Goal: Find specific page/section: Find specific page/section

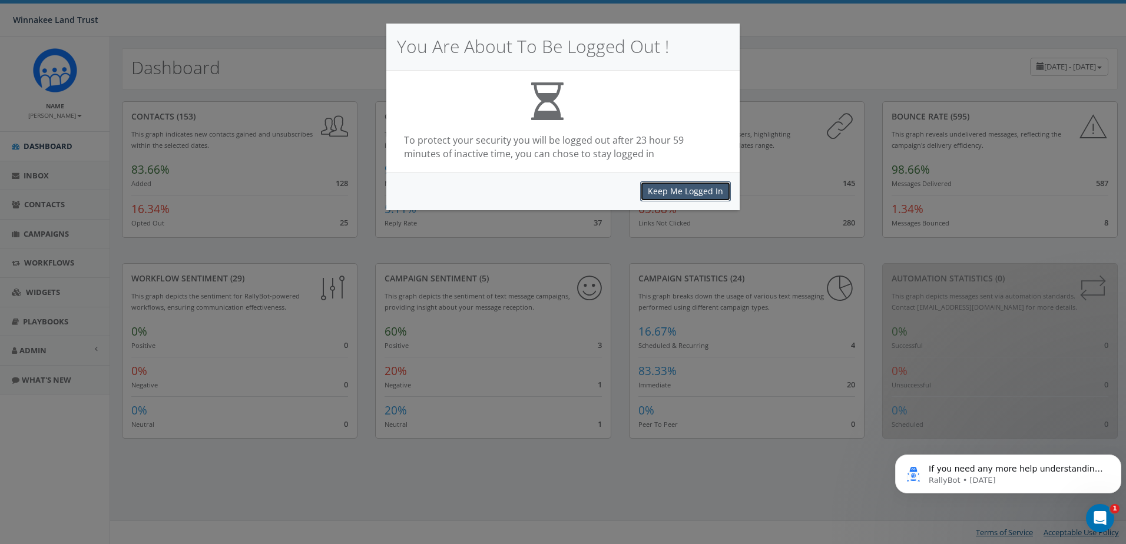
click at [696, 187] on button "Keep Me Logged In" at bounding box center [685, 191] width 91 height 20
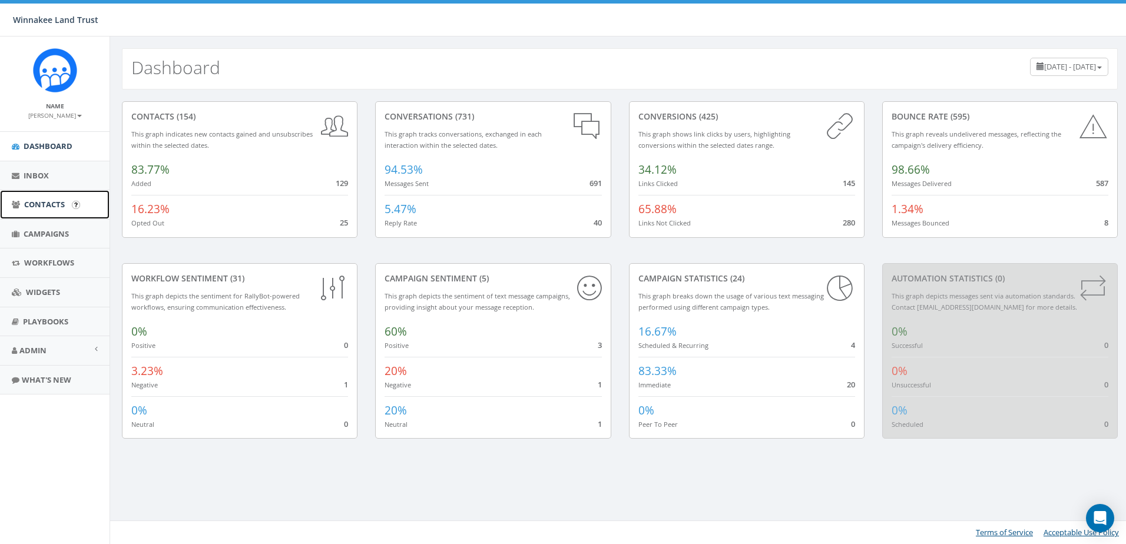
click at [37, 211] on link "Contacts" at bounding box center [55, 204] width 110 height 29
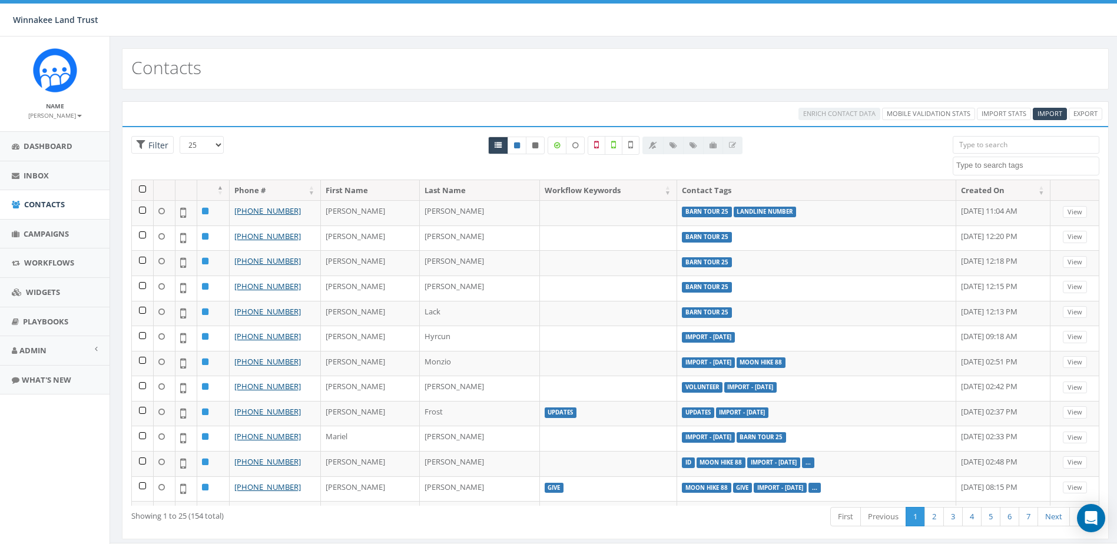
select select
click at [1005, 144] on input "search" at bounding box center [1026, 145] width 147 height 18
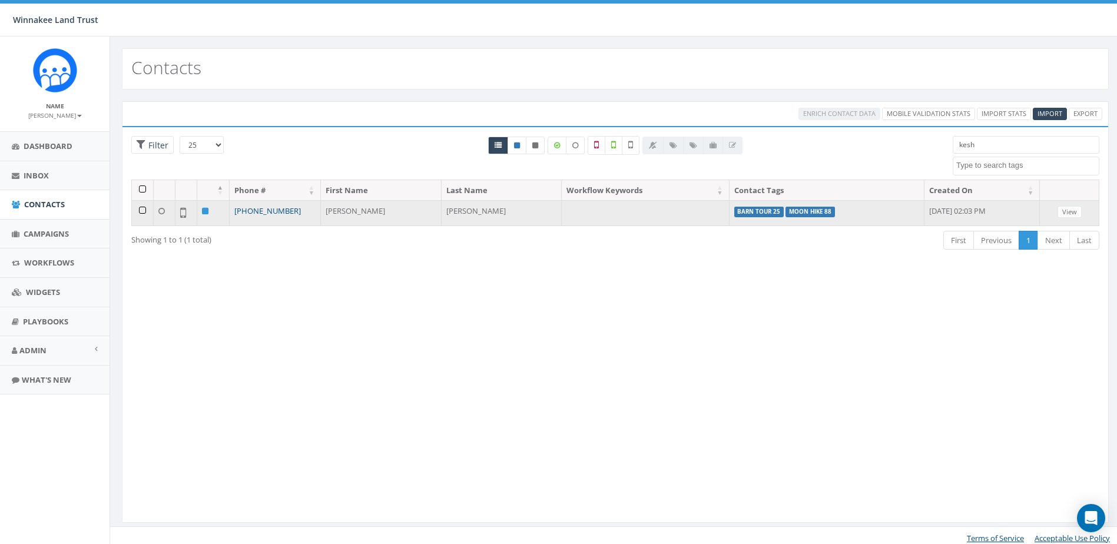
type input "kesh"
click at [272, 209] on link "[PHONE_NUMBER]" at bounding box center [267, 211] width 67 height 11
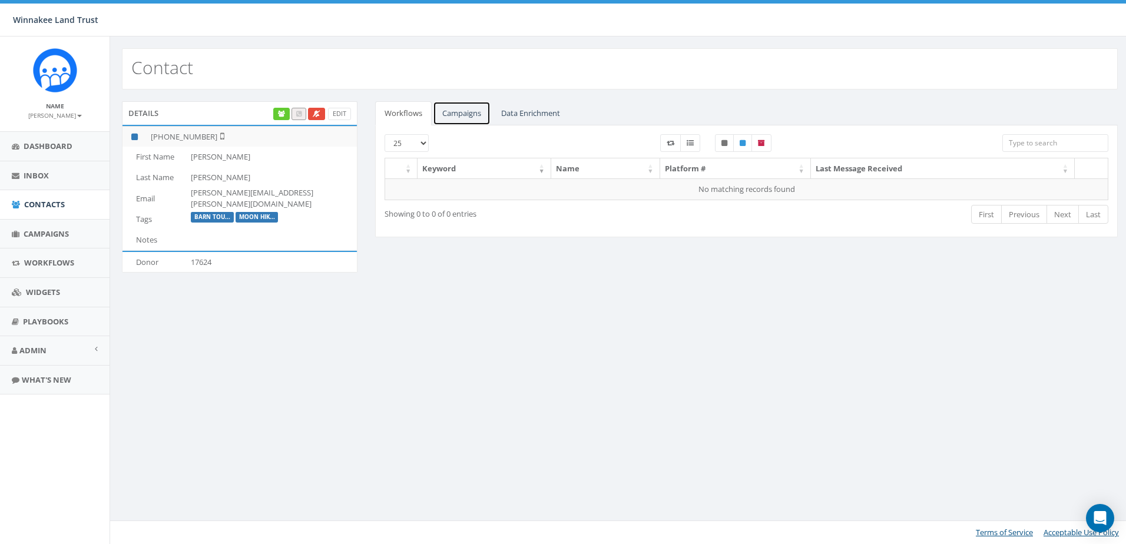
click at [473, 110] on link "Campaigns" at bounding box center [462, 113] width 58 height 24
